Goal: Task Accomplishment & Management: Complete application form

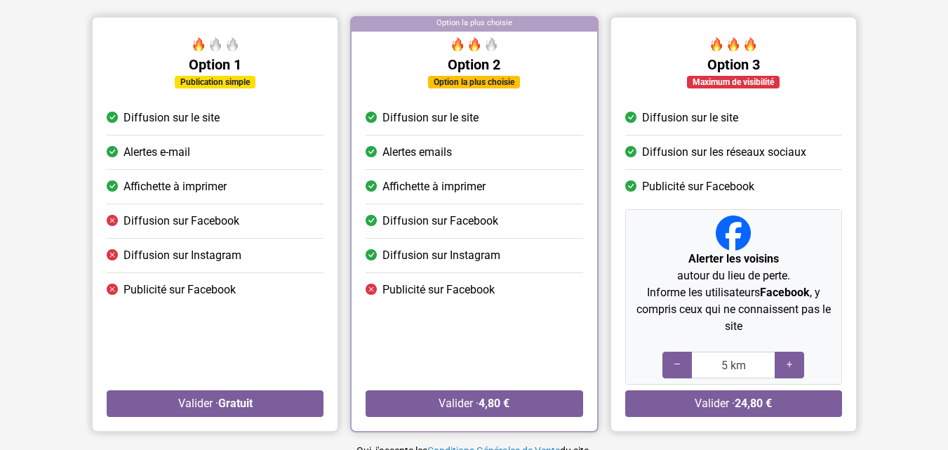
scroll to position [140, 0]
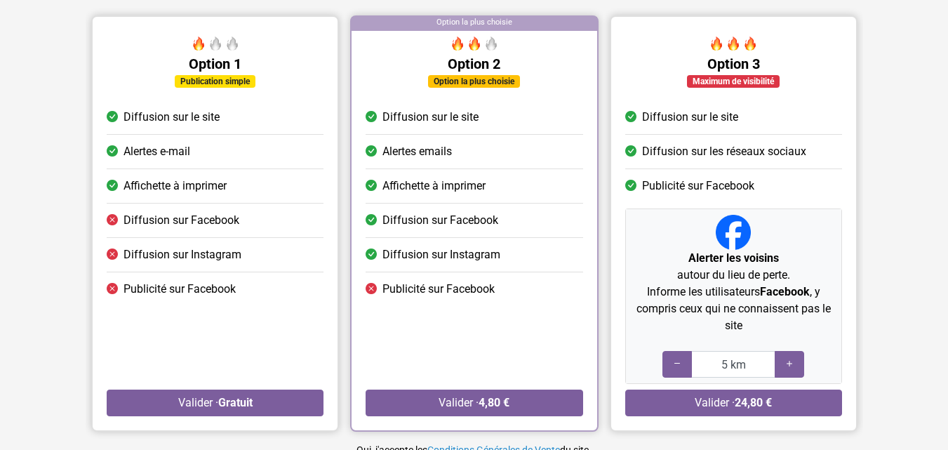
click at [269, 48] on div at bounding box center [215, 45] width 217 height 19
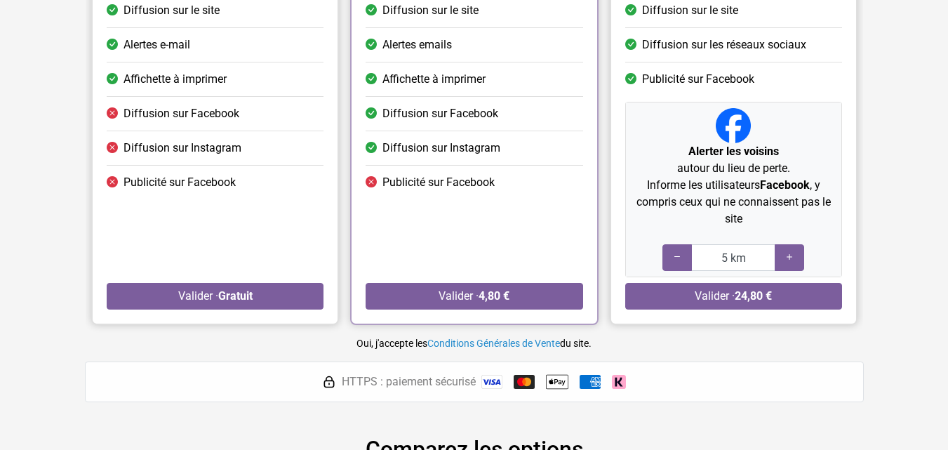
scroll to position [491, 0]
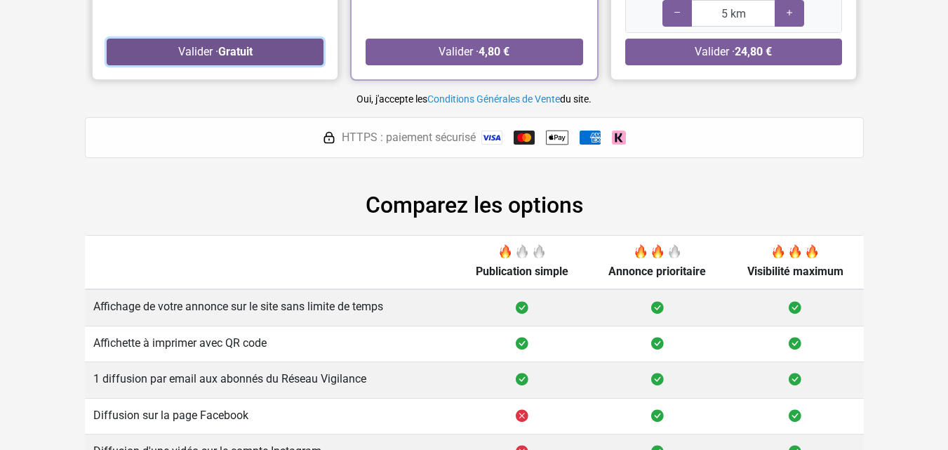
click at [225, 58] on button "Valider · Gratuit" at bounding box center [215, 52] width 217 height 27
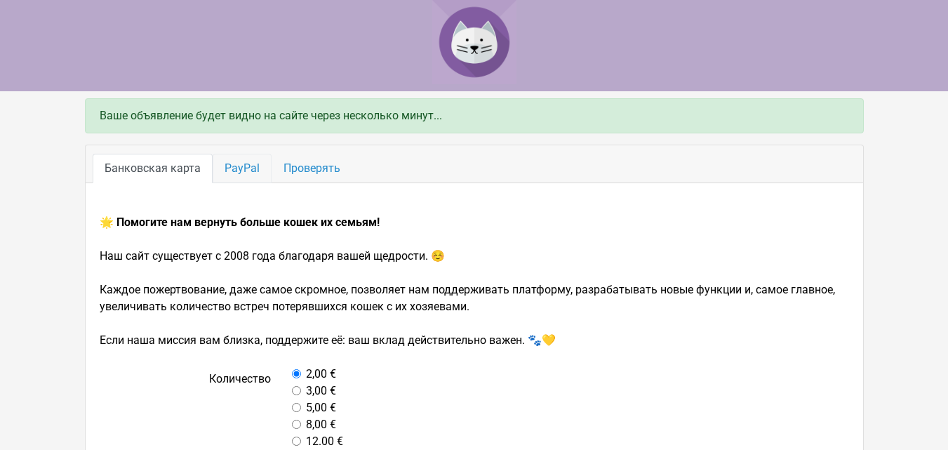
click at [230, 182] on link "PayPal" at bounding box center [242, 168] width 59 height 29
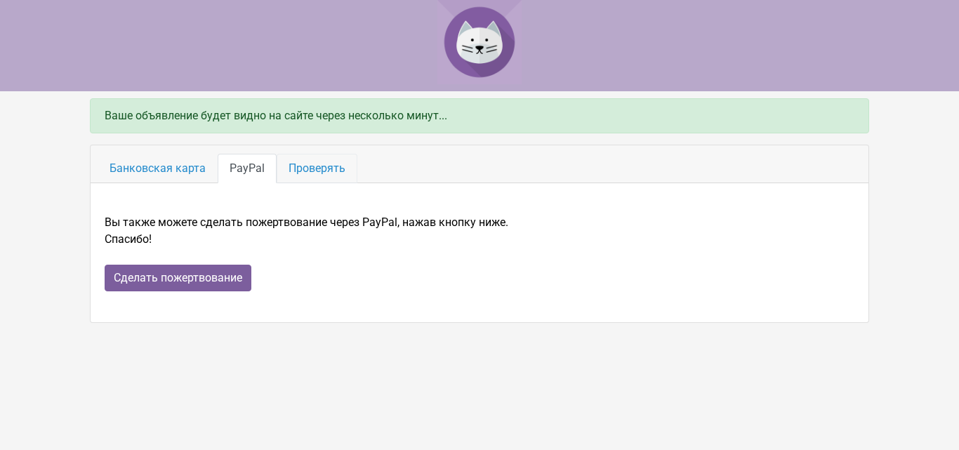
click at [310, 171] on font "Проверять" at bounding box center [316, 167] width 57 height 13
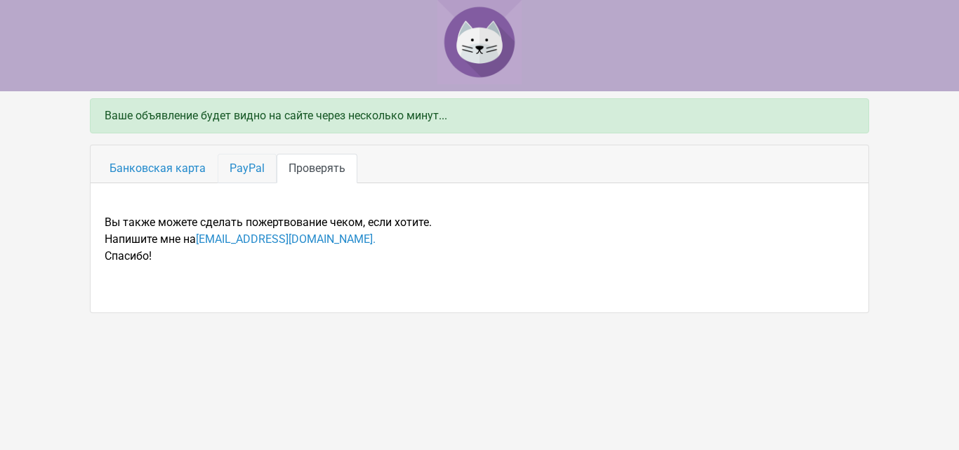
click at [236, 172] on font "PayPal" at bounding box center [247, 167] width 35 height 13
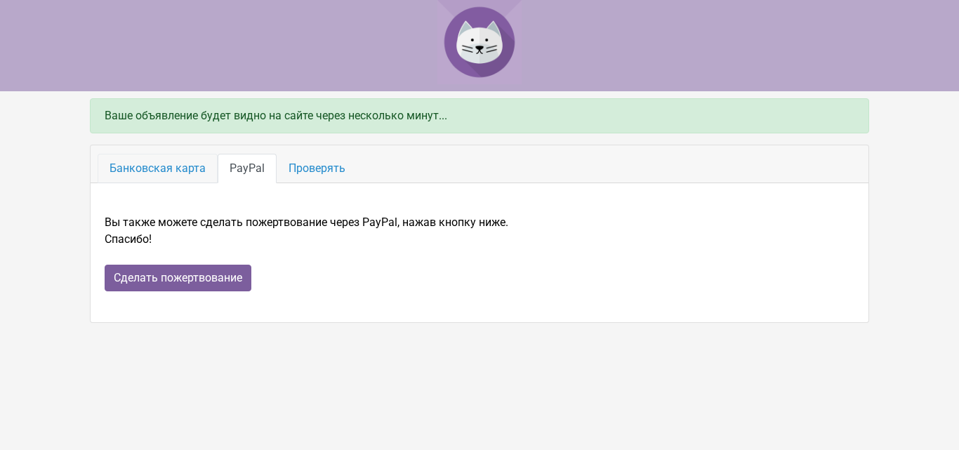
click at [177, 168] on font "Банковская карта" at bounding box center [157, 167] width 96 height 13
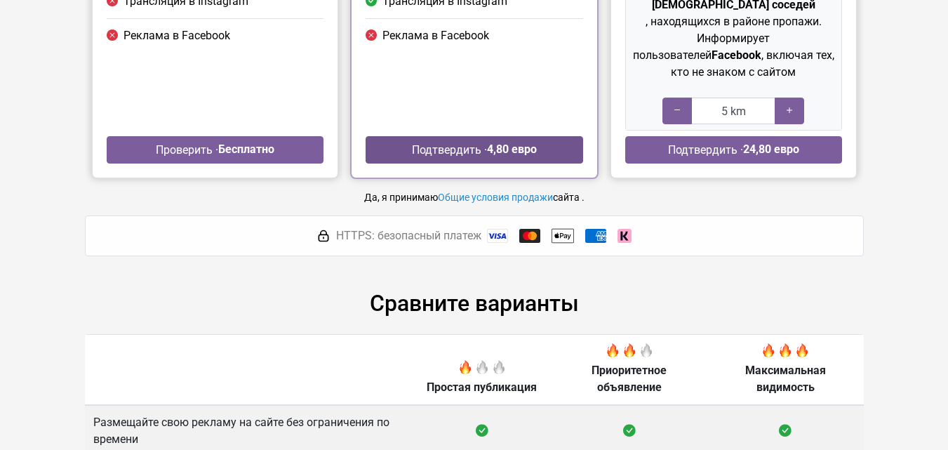
scroll to position [421, 0]
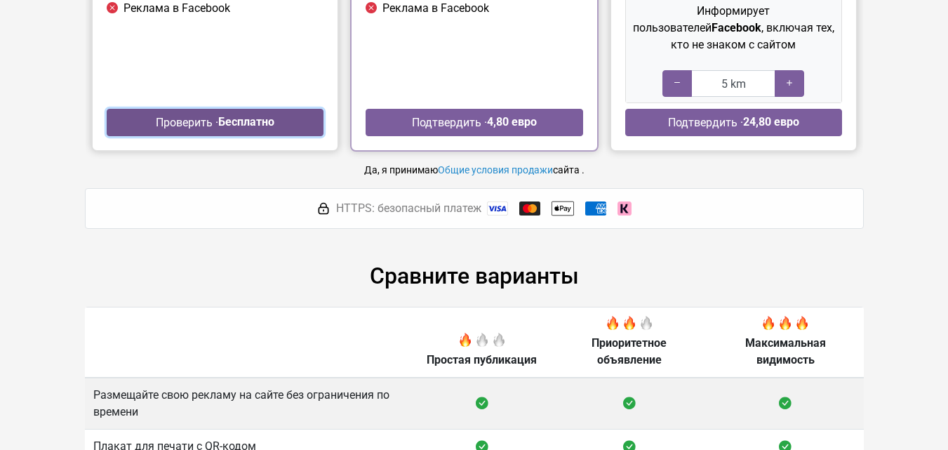
click at [261, 128] on font "Бесплатно" at bounding box center [246, 121] width 56 height 13
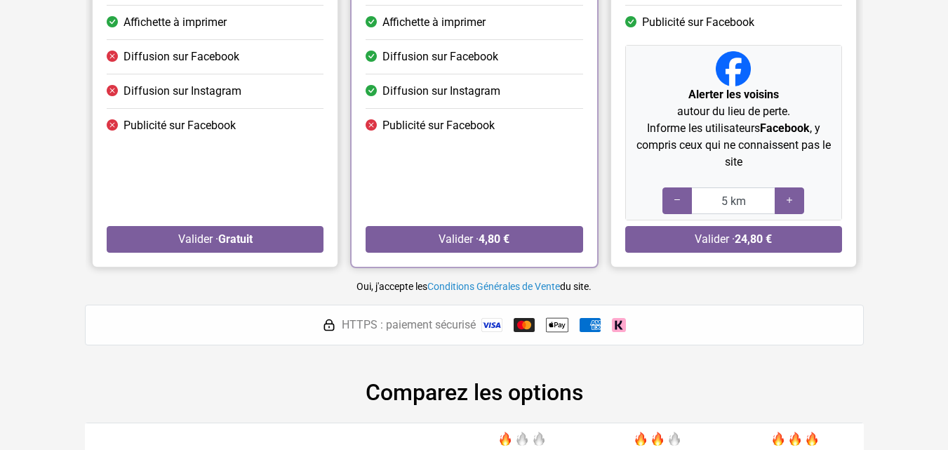
scroll to position [421, 0]
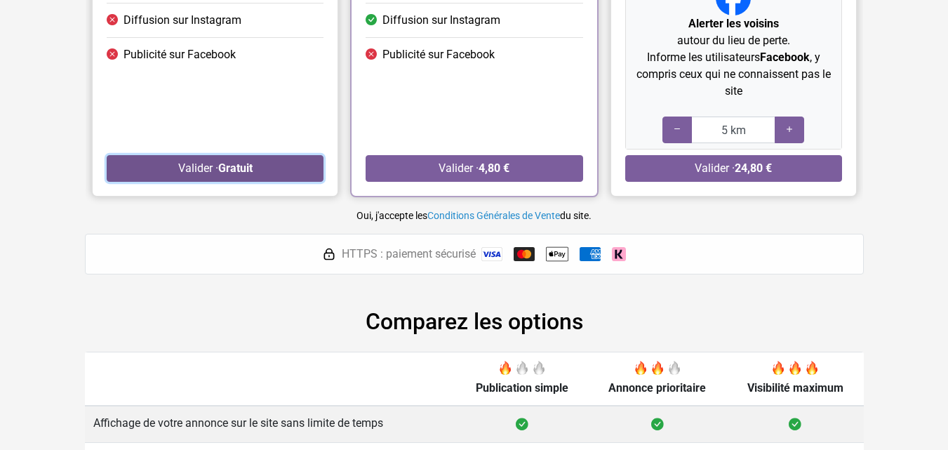
click at [293, 173] on button "Valider · Gratuit" at bounding box center [215, 168] width 217 height 27
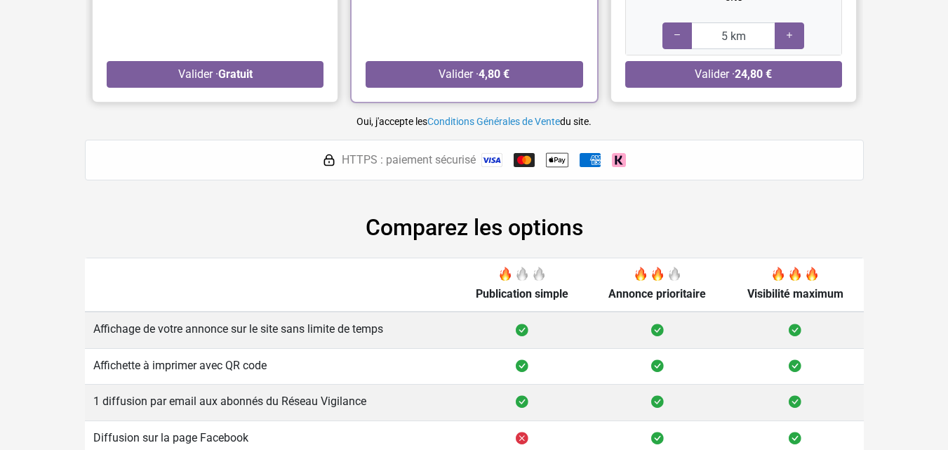
scroll to position [633, 0]
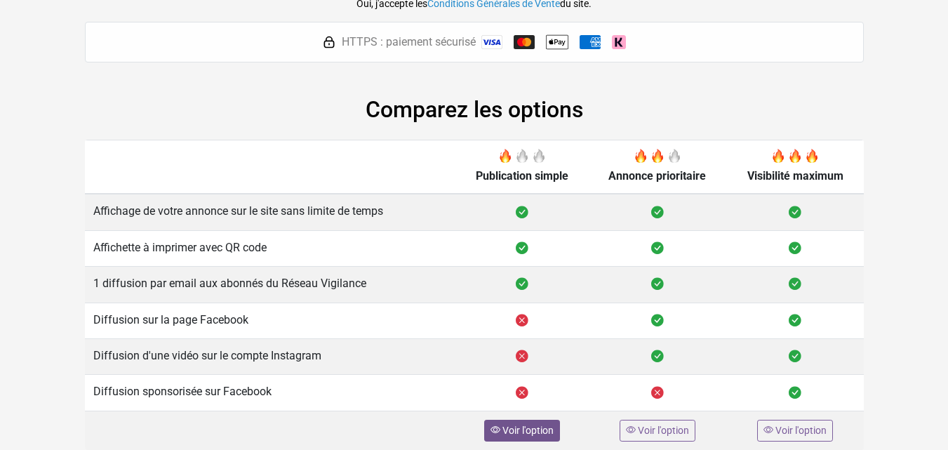
click at [544, 429] on span "Voir l'option" at bounding box center [528, 430] width 51 height 11
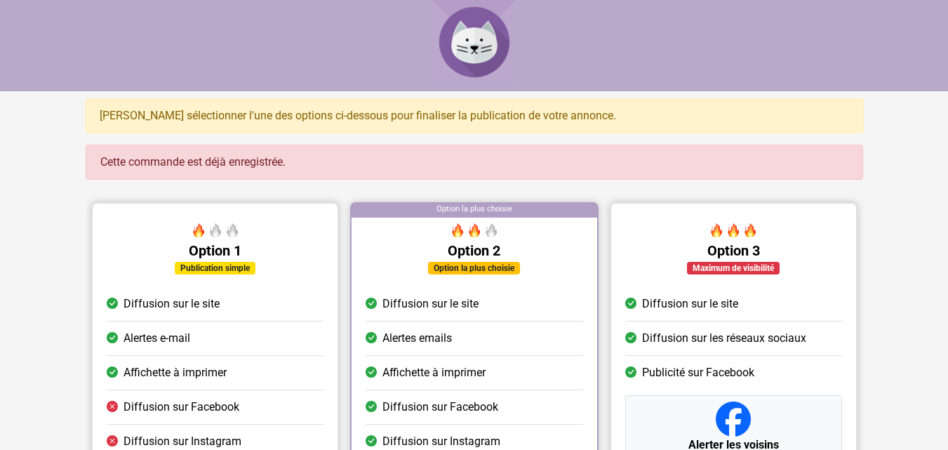
scroll to position [421, 0]
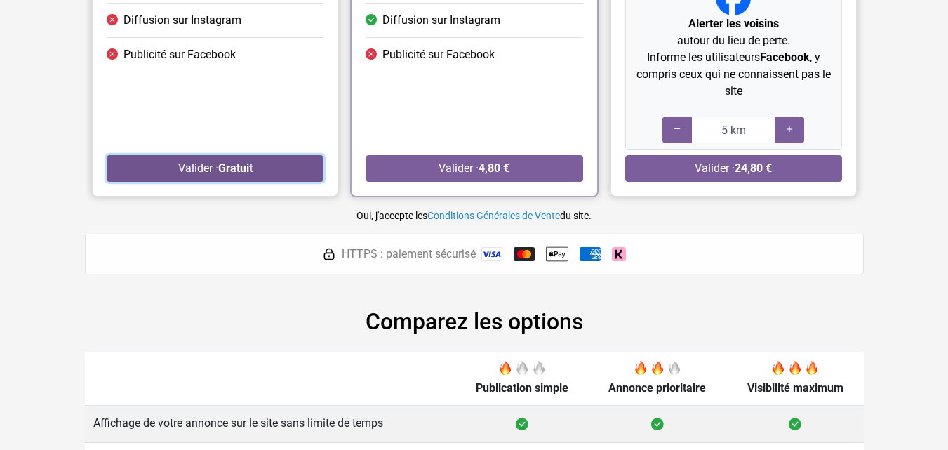
click at [225, 177] on button "Valider · Gratuit" at bounding box center [215, 168] width 217 height 27
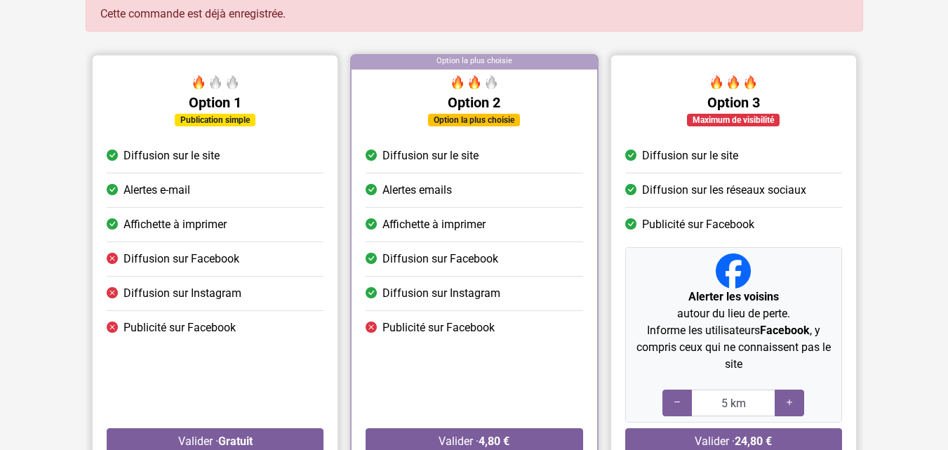
scroll to position [1, 0]
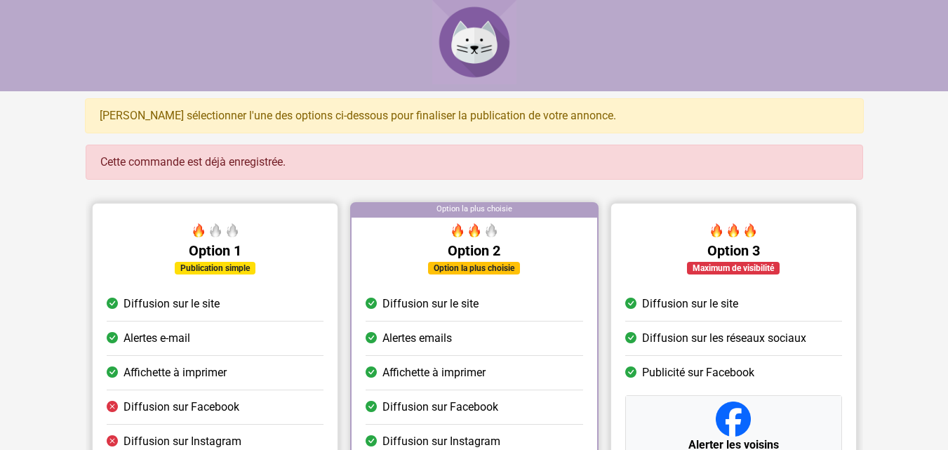
scroll to position [1, 0]
